Goal: Task Accomplishment & Management: Manage account settings

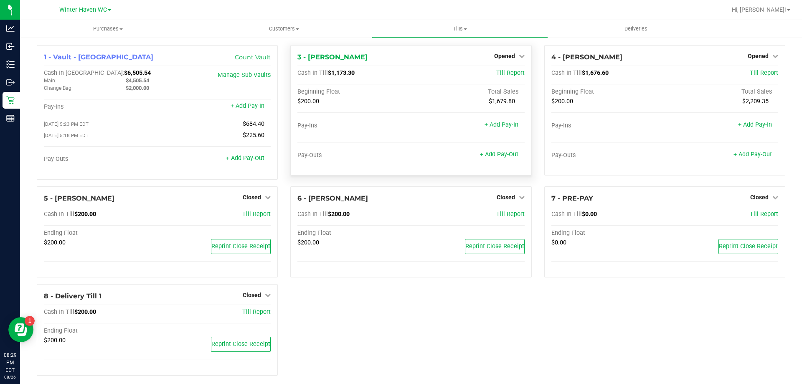
click at [506, 51] on div "Opened" at bounding box center [509, 56] width 30 height 10
click at [505, 52] on div "Opened" at bounding box center [509, 56] width 30 height 10
click at [503, 58] on span "Opened" at bounding box center [504, 56] width 21 height 7
click at [501, 72] on link "Close Till" at bounding box center [505, 73] width 23 height 7
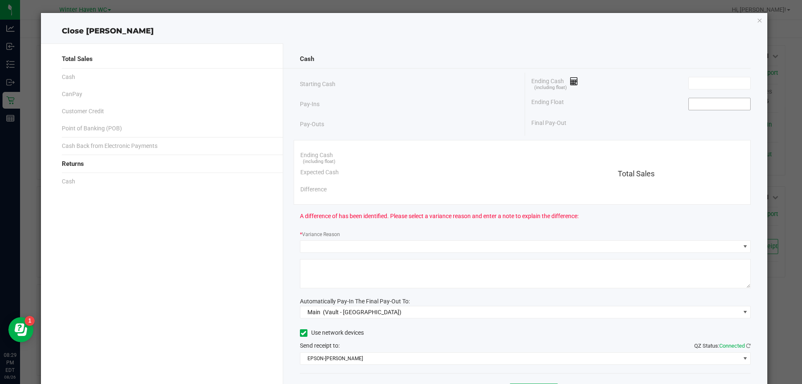
click at [717, 109] on input at bounding box center [719, 104] width 61 height 12
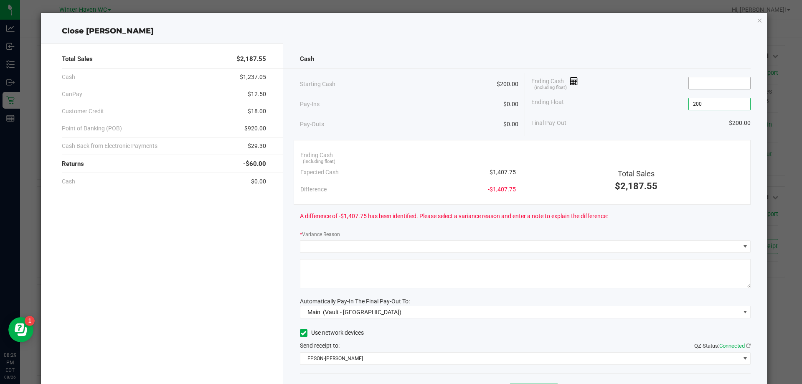
type input "$200.00"
click at [702, 83] on input at bounding box center [719, 83] width 61 height 12
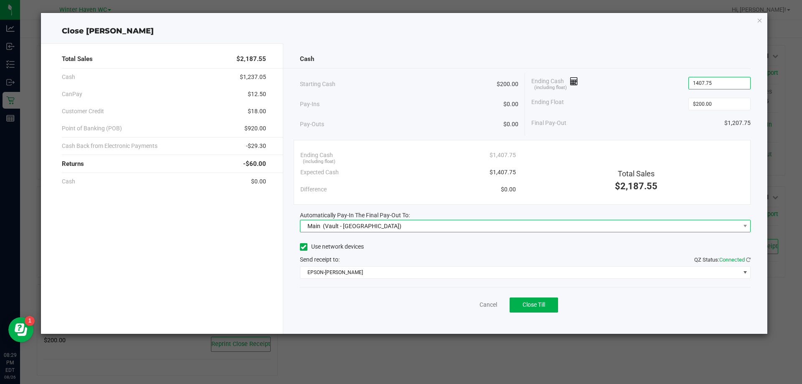
type input "$1,407.75"
click at [449, 229] on span "Main (Vault - [GEOGRAPHIC_DATA])" at bounding box center [520, 226] width 440 height 12
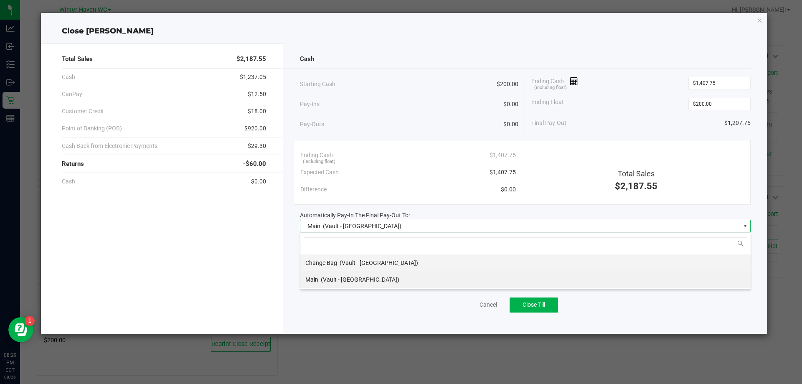
scroll to position [13, 451]
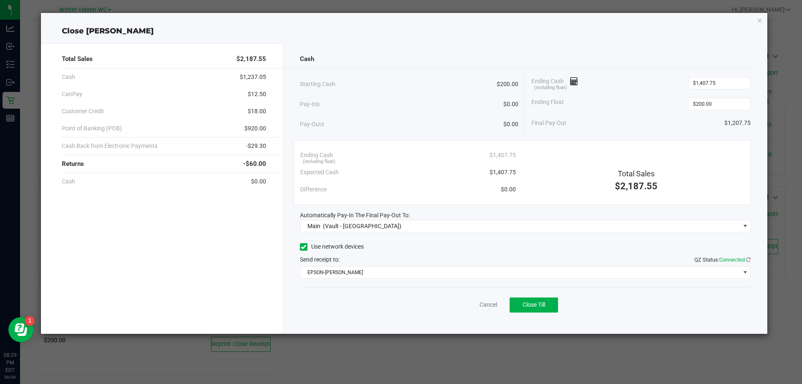
drag, startPoint x: 362, startPoint y: 324, endPoint x: 371, endPoint y: 300, distance: 26.1
click at [362, 324] on div "Cash Starting Cash $200.00 Pay-Ins $0.00 Pay-Outs $0.00 Ending Cash (including …" at bounding box center [525, 188] width 484 height 290
click at [402, 305] on div "Cancel Close Till" at bounding box center [525, 303] width 451 height 32
click at [547, 307] on button "Close Till" at bounding box center [533, 304] width 48 height 15
click at [474, 305] on link "Dismiss" at bounding box center [470, 304] width 20 height 9
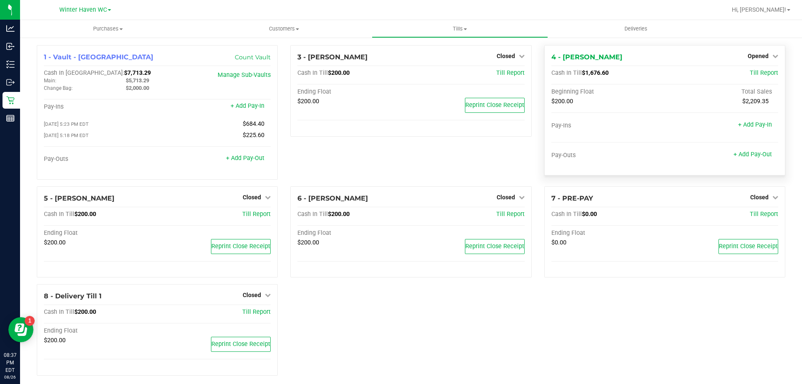
click at [753, 60] on div "Opened" at bounding box center [763, 56] width 30 height 10
click at [758, 56] on span "Opened" at bounding box center [758, 56] width 21 height 7
click at [750, 75] on link "Close Till" at bounding box center [759, 73] width 23 height 7
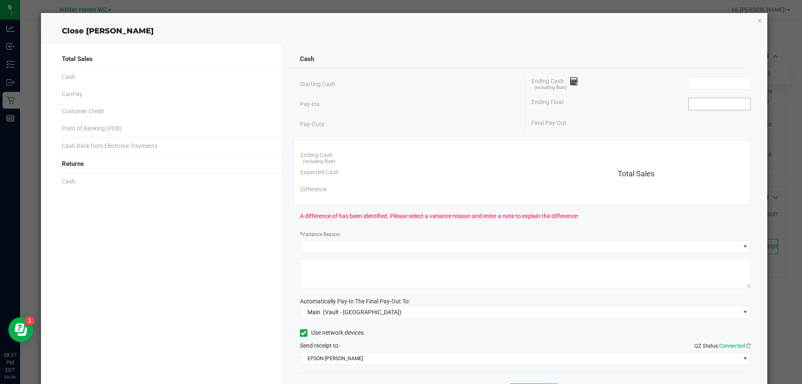
drag, startPoint x: 745, startPoint y: 101, endPoint x: 735, endPoint y: 102, distance: 10.0
click at [737, 102] on div "Cash Starting Cash Pay-Ins Pay-Outs Ending Cash (including float) Ending Float …" at bounding box center [525, 231] width 484 height 376
click at [735, 102] on input at bounding box center [719, 104] width 61 height 12
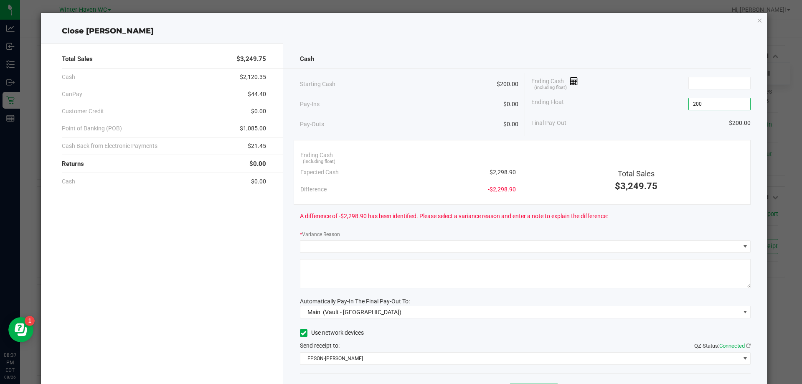
type input "$200.00"
drag, startPoint x: 702, startPoint y: 74, endPoint x: 702, endPoint y: 80, distance: 5.9
click at [702, 75] on div "Ending Cash (including float)" at bounding box center [640, 83] width 219 height 21
click at [701, 82] on input at bounding box center [719, 83] width 61 height 12
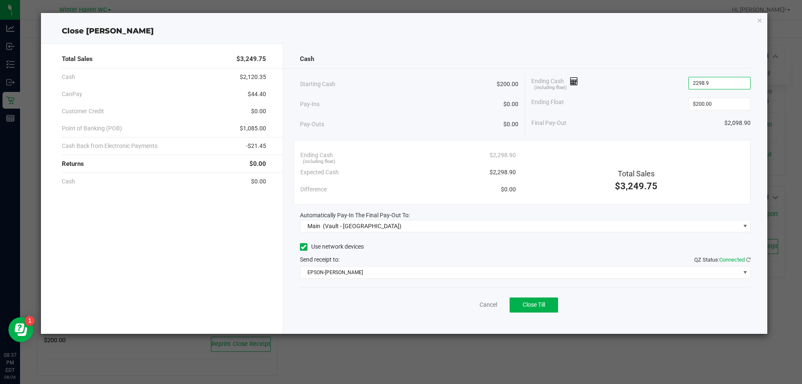
type input "$2,298.90"
click at [634, 96] on div "Ending Float $200.00" at bounding box center [640, 104] width 219 height 21
click at [547, 305] on button "Close Till" at bounding box center [533, 304] width 48 height 15
click at [761, 20] on icon "button" at bounding box center [760, 20] width 6 height 10
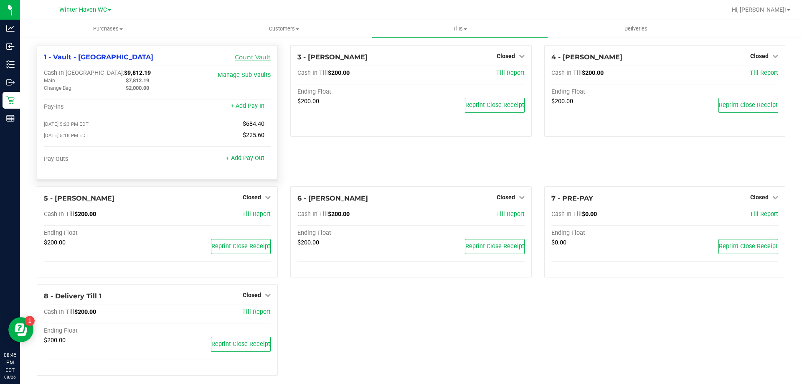
click at [250, 58] on link "Count Vault" at bounding box center [253, 57] width 36 height 8
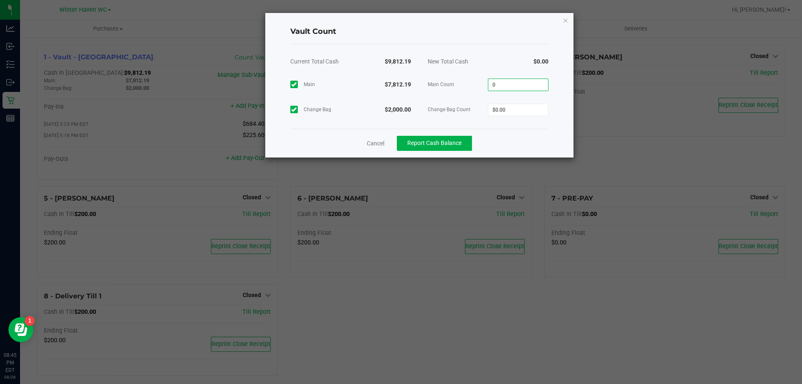
click at [537, 85] on input "0" at bounding box center [518, 85] width 60 height 12
type input "$7,812.19"
click at [517, 108] on input "0" at bounding box center [518, 110] width 60 height 12
type input "$2,000.00"
click at [499, 135] on div "Cancel Report Cash Balance" at bounding box center [419, 143] width 258 height 29
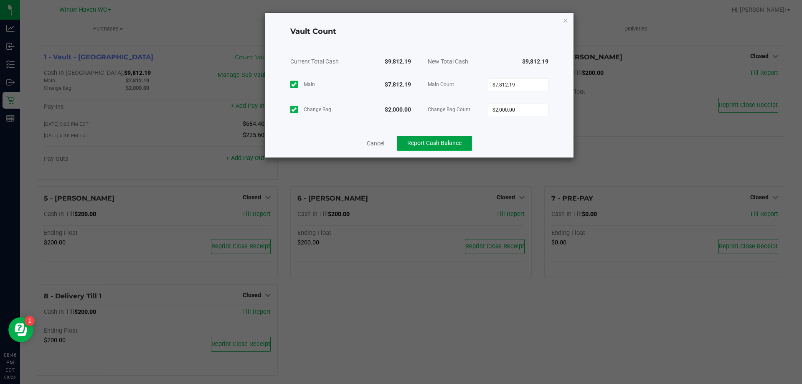
click at [460, 144] on span "Report Cash Balance" at bounding box center [434, 142] width 54 height 7
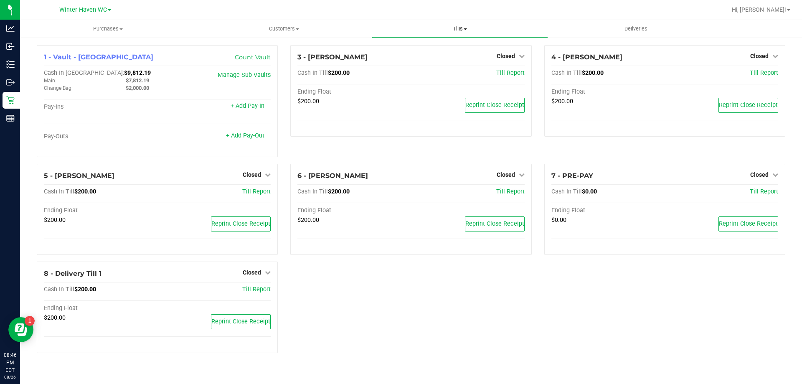
click at [463, 30] on span "Tills" at bounding box center [459, 29] width 175 height 8
click at [437, 56] on li "Reconcile e-payments" at bounding box center [460, 61] width 176 height 10
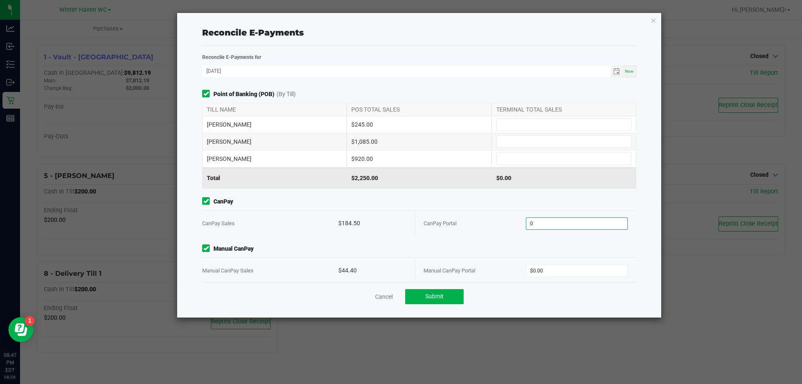
click at [542, 225] on input "0" at bounding box center [576, 224] width 101 height 12
type input "$184.50"
click at [561, 271] on input "0" at bounding box center [576, 271] width 101 height 12
type input "$44.40"
click at [473, 258] on div "Manual CanPay Portal" at bounding box center [474, 270] width 102 height 25
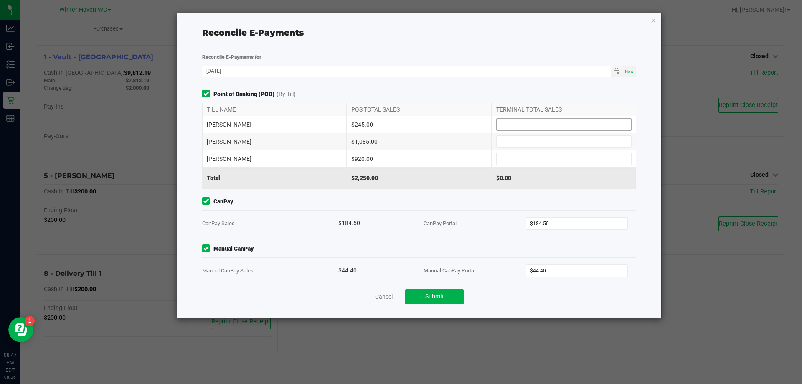
click at [503, 130] on input at bounding box center [564, 125] width 134 height 12
type input "$245.00"
click at [533, 138] on input at bounding box center [564, 142] width 134 height 12
type input "$1,085.00"
click at [533, 157] on input at bounding box center [564, 159] width 134 height 12
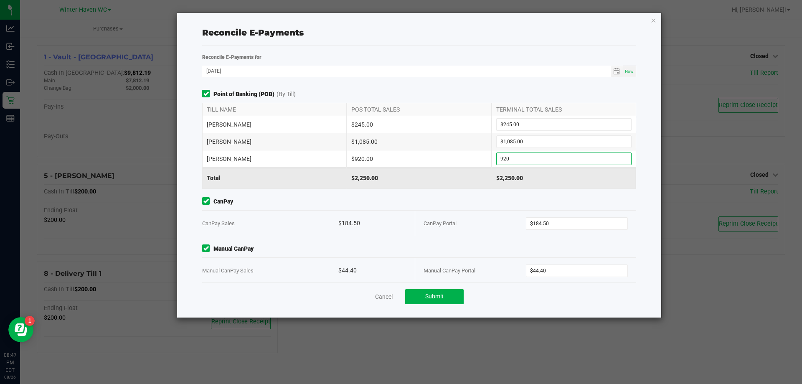
type input "$920.00"
click at [464, 199] on span "CanPay" at bounding box center [419, 201] width 434 height 9
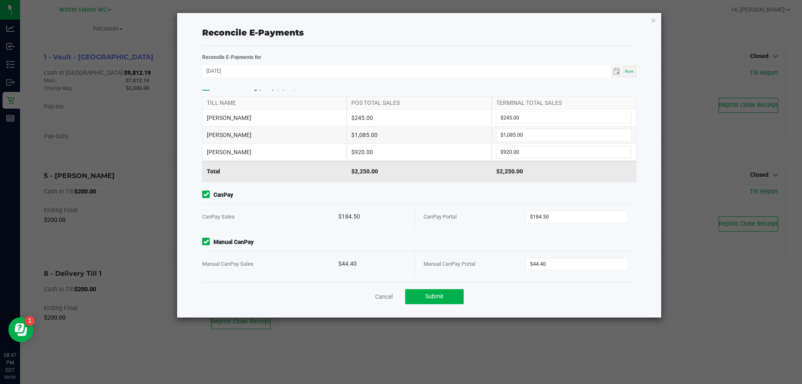
scroll to position [9, 0]
click at [445, 299] on button "Submit" at bounding box center [434, 296] width 58 height 15
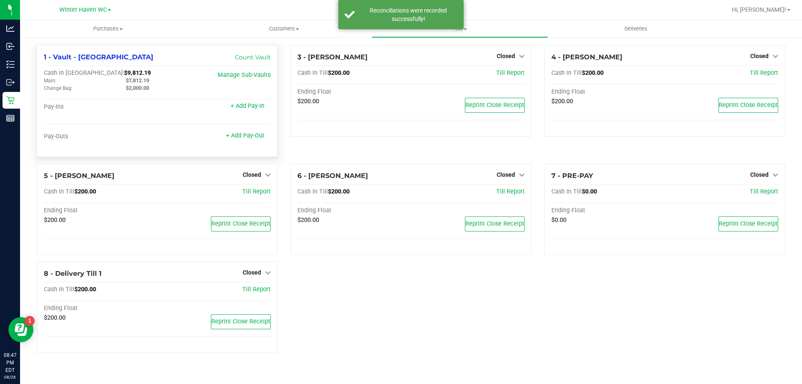
drag, startPoint x: 150, startPoint y: 79, endPoint x: 125, endPoint y: 81, distance: 25.2
click at [125, 81] on div "$7,812.19" at bounding box center [160, 81] width 82 height 8
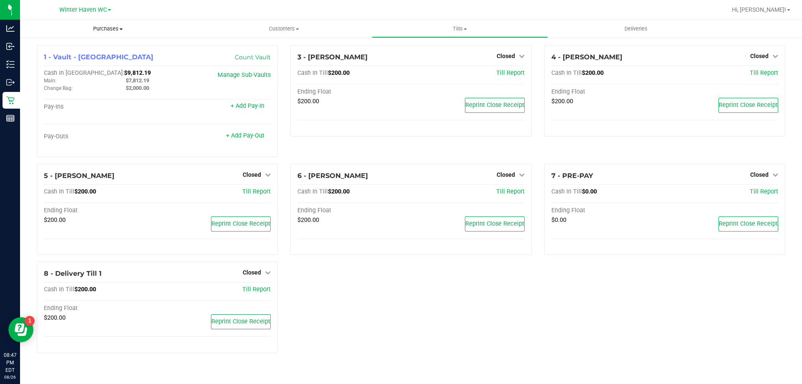
copy span "$7,812.19"
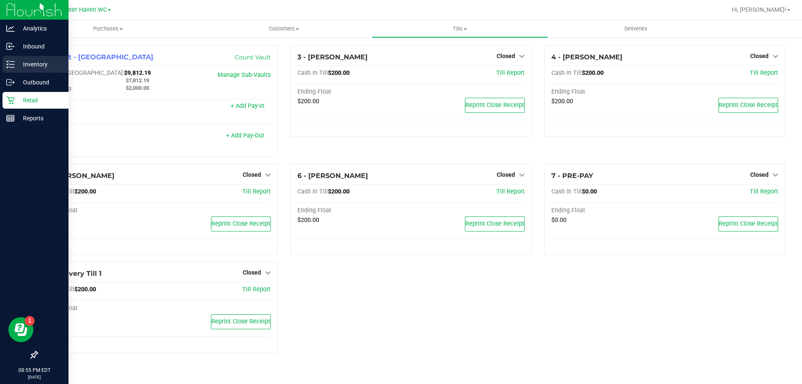
click at [19, 64] on p "Inventory" at bounding box center [40, 64] width 50 height 10
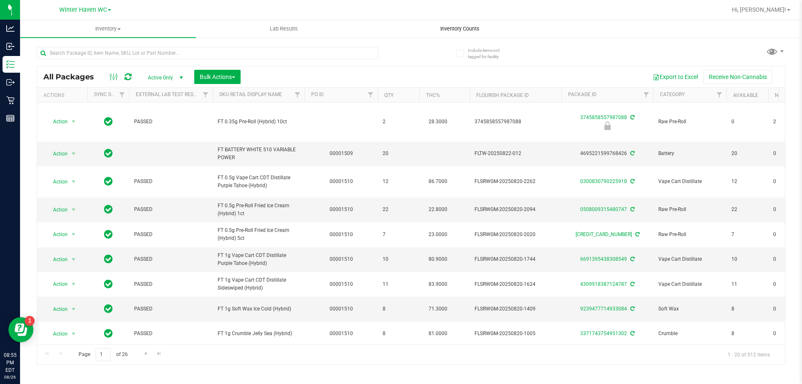
click at [474, 23] on uib-tab-heading "Inventory Counts" at bounding box center [459, 28] width 175 height 17
